Goal: Transaction & Acquisition: Book appointment/travel/reservation

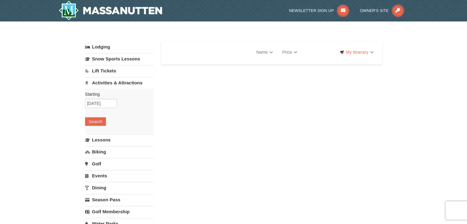
select select "9"
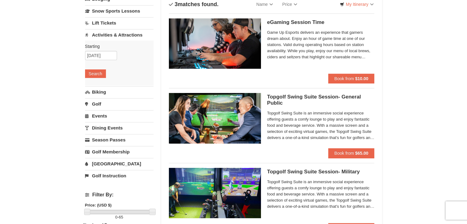
scroll to position [12, 0]
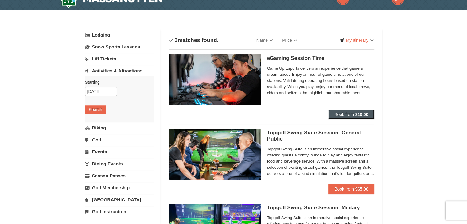
click at [344, 117] on button "Book from $10.00" at bounding box center [351, 115] width 46 height 10
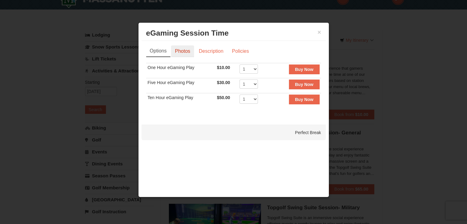
click at [188, 52] on link "Photos" at bounding box center [182, 51] width 23 height 12
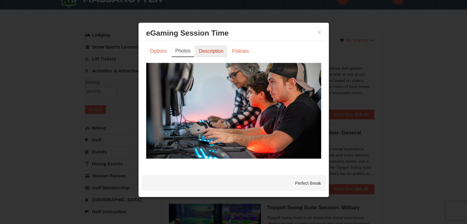
click at [207, 52] on link "Description" at bounding box center [210, 51] width 33 height 12
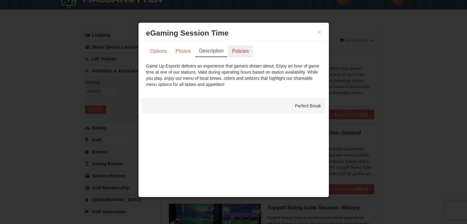
click at [238, 54] on link "Policies" at bounding box center [240, 51] width 25 height 12
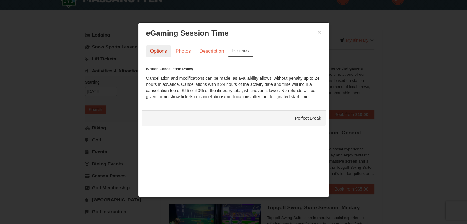
click at [157, 52] on link "Options" at bounding box center [158, 51] width 25 height 12
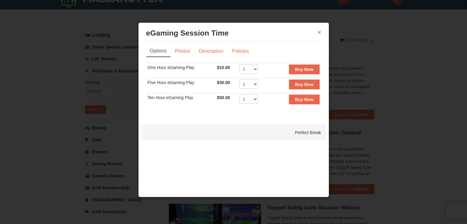
click at [318, 32] on button "×" at bounding box center [319, 32] width 4 height 6
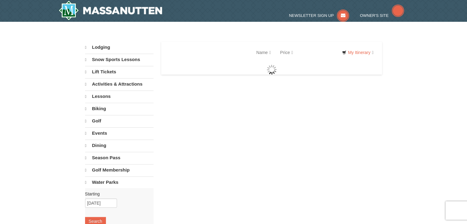
select select "9"
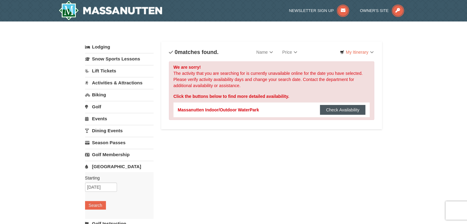
click at [325, 110] on button "Check Availability" at bounding box center [343, 110] width 46 height 10
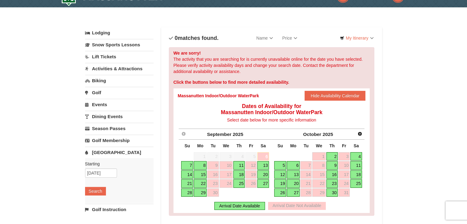
scroll to position [30, 0]
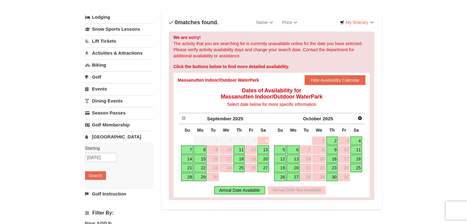
click at [186, 148] on link "7" at bounding box center [187, 149] width 12 height 9
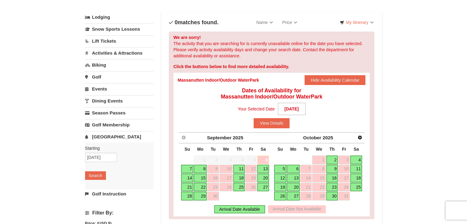
click at [187, 169] on link "7" at bounding box center [187, 169] width 12 height 9
click at [282, 110] on strong "[DATE]" at bounding box center [292, 109] width 28 height 12
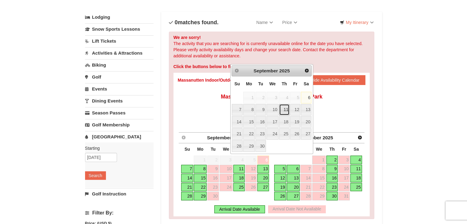
click at [282, 110] on link "11" at bounding box center [284, 110] width 10 height 12
click at [282, 110] on strong "09/07/2025" at bounding box center [292, 109] width 28 height 12
click at [240, 110] on link "7" at bounding box center [237, 110] width 11 height 12
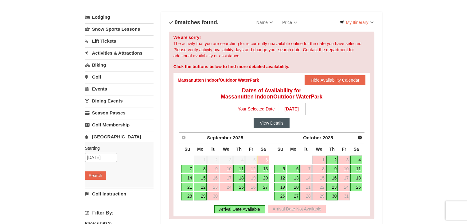
click at [261, 125] on button "View Details" at bounding box center [271, 123] width 36 height 10
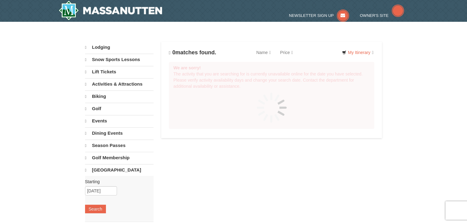
scroll to position [44, 0]
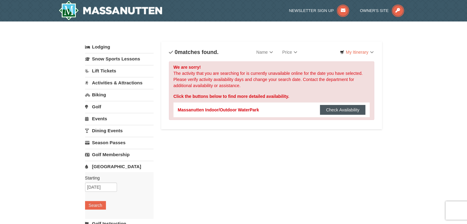
click at [326, 109] on button "Check Availability" at bounding box center [343, 110] width 46 height 10
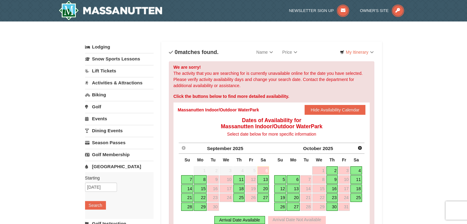
click at [186, 178] on link "7" at bounding box center [187, 179] width 12 height 9
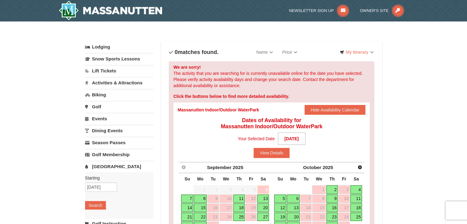
click at [189, 197] on link "7" at bounding box center [187, 198] width 12 height 9
click at [274, 153] on button "View Details" at bounding box center [271, 153] width 36 height 10
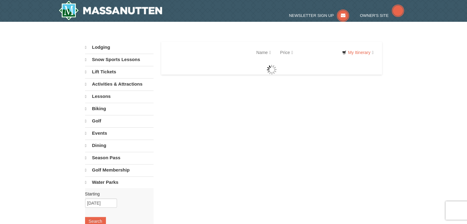
select select "9"
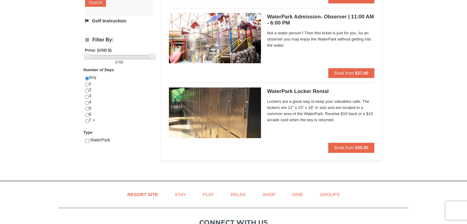
scroll to position [80, 0]
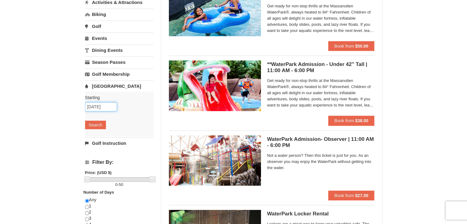
click at [107, 104] on input "[DATE]" at bounding box center [101, 106] width 32 height 9
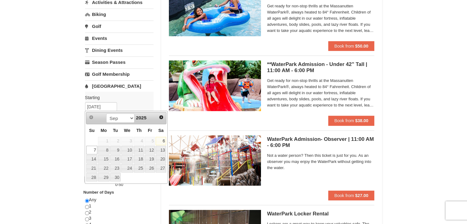
click at [161, 142] on link "6" at bounding box center [161, 141] width 10 height 9
type input "[DATE]"
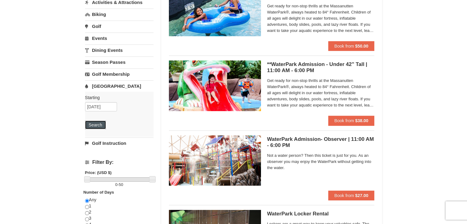
click at [98, 126] on button "Search" at bounding box center [95, 125] width 21 height 9
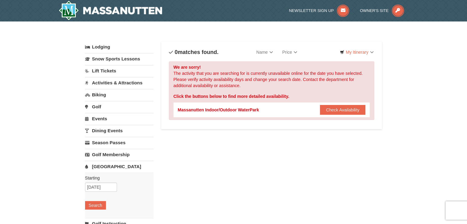
click at [213, 110] on div "Massanutten Indoor/Outdoor WaterPark" at bounding box center [218, 110] width 81 height 6
click at [291, 56] on link "Price" at bounding box center [289, 52] width 24 height 12
click at [268, 53] on link "Name" at bounding box center [265, 52] width 26 height 12
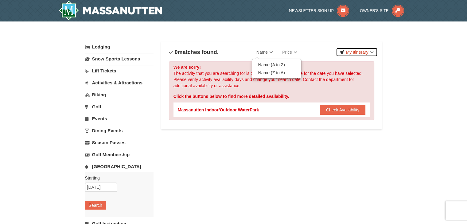
click at [370, 52] on link "My Itinerary" at bounding box center [356, 52] width 41 height 9
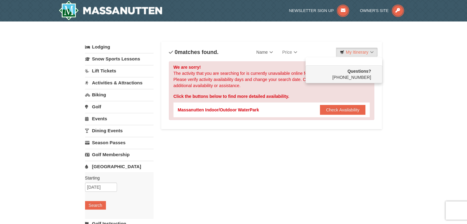
click at [47, 118] on div "× Categories List Filter My Itinerary Questions? 1-540-289-9441 Lodging Arrival…" at bounding box center [233, 195] width 467 height 349
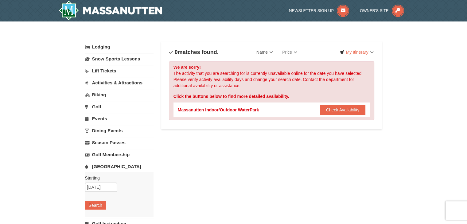
click at [47, 118] on div "× Categories List Filter My Itinerary Questions? 1-540-289-9441 Lodging Arrival…" at bounding box center [233, 195] width 467 height 349
click at [99, 86] on link "Activities & Attractions" at bounding box center [119, 82] width 68 height 11
